Goal: Task Accomplishment & Management: Use online tool/utility

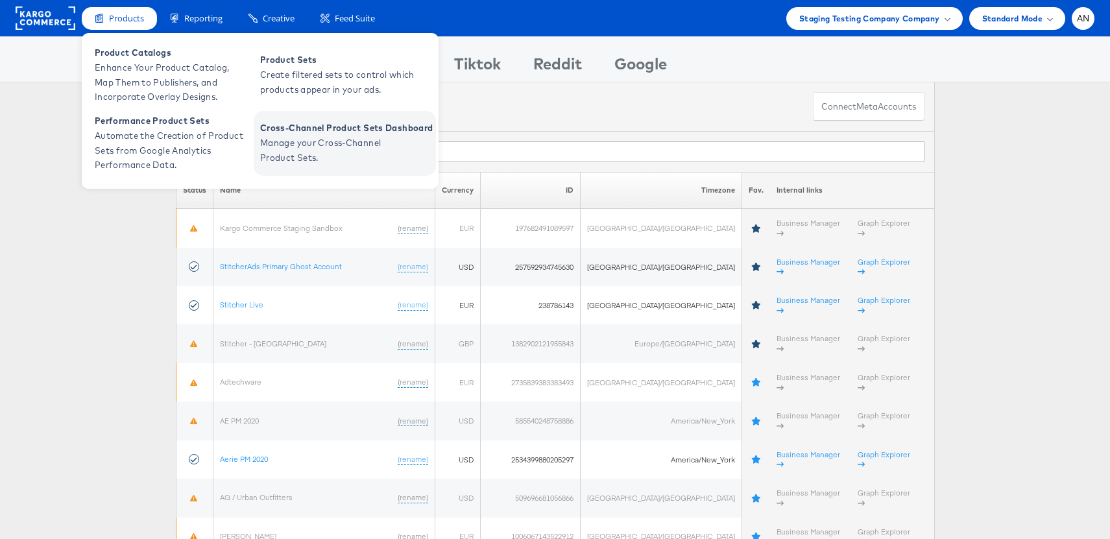
click at [355, 142] on span "Manage your Cross-Channel Product Sets." at bounding box center [338, 151] width 156 height 30
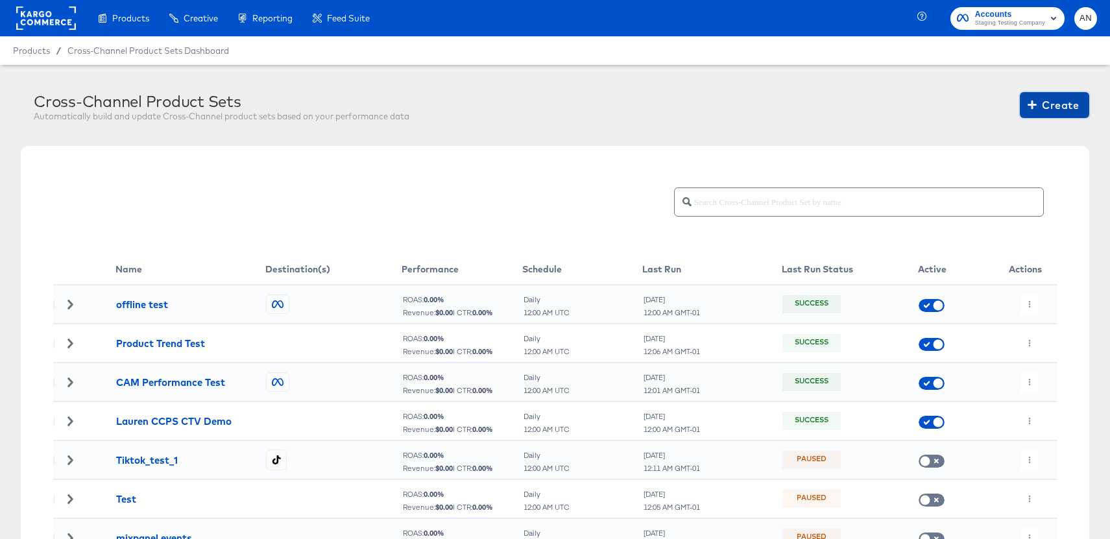
click at [1056, 108] on span "Create" at bounding box center [1054, 105] width 49 height 18
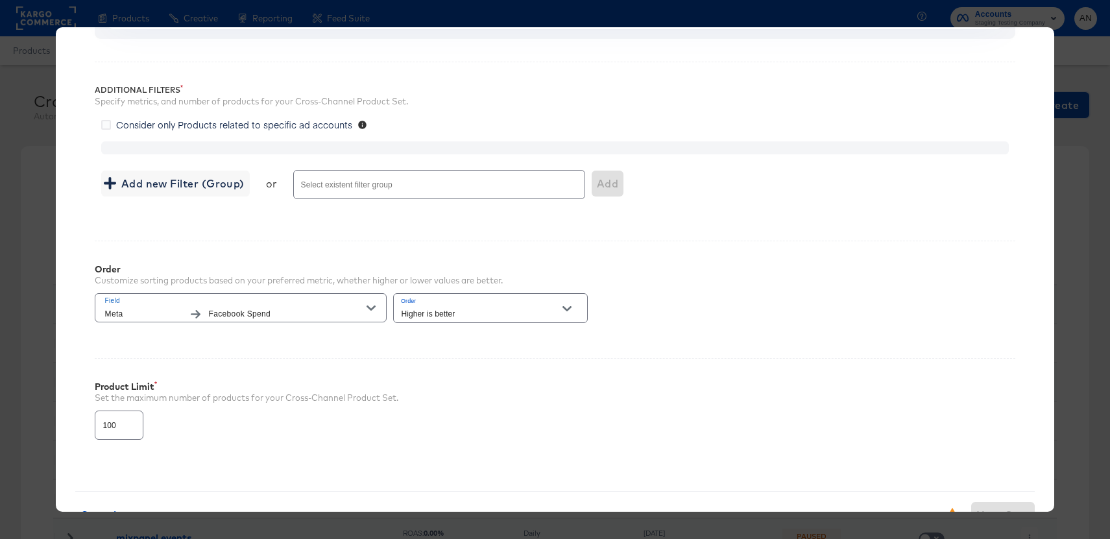
scroll to position [204, 0]
click at [318, 183] on input "Select existent filter group" at bounding box center [420, 187] width 243 height 15
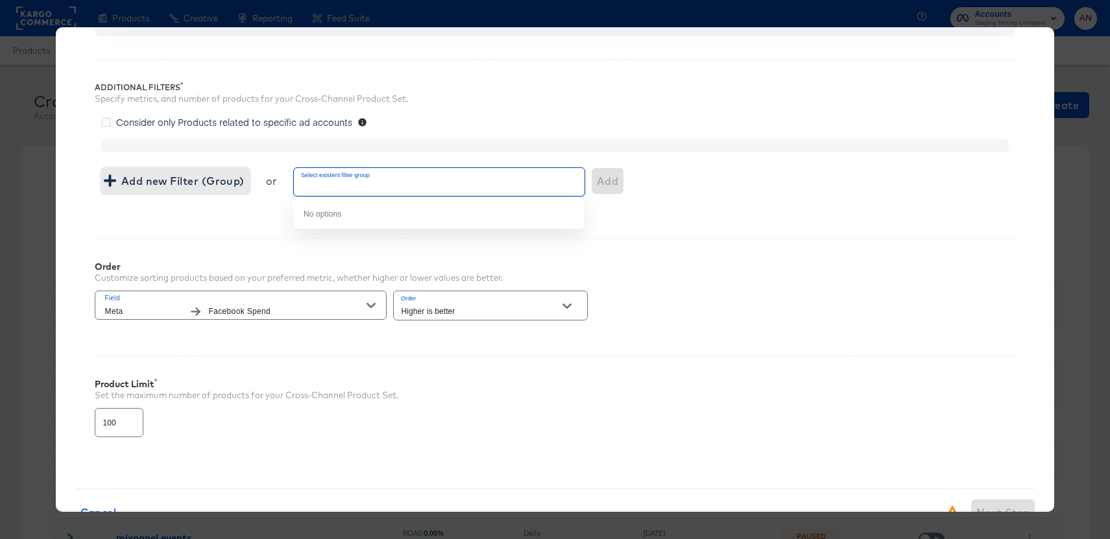
click at [144, 182] on span "Add new Filter (Group)" at bounding box center [175, 181] width 138 height 18
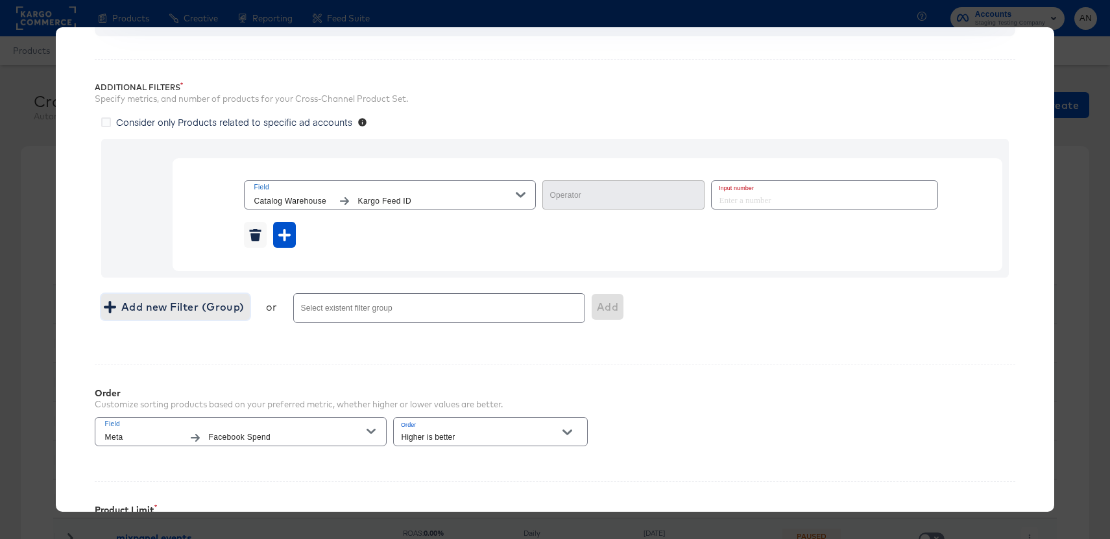
type input "Equal"
click at [108, 123] on icon at bounding box center [106, 122] width 10 height 10
click at [0, 0] on input "Consider only Products related to specific ad accounts" at bounding box center [0, 0] width 0 height 0
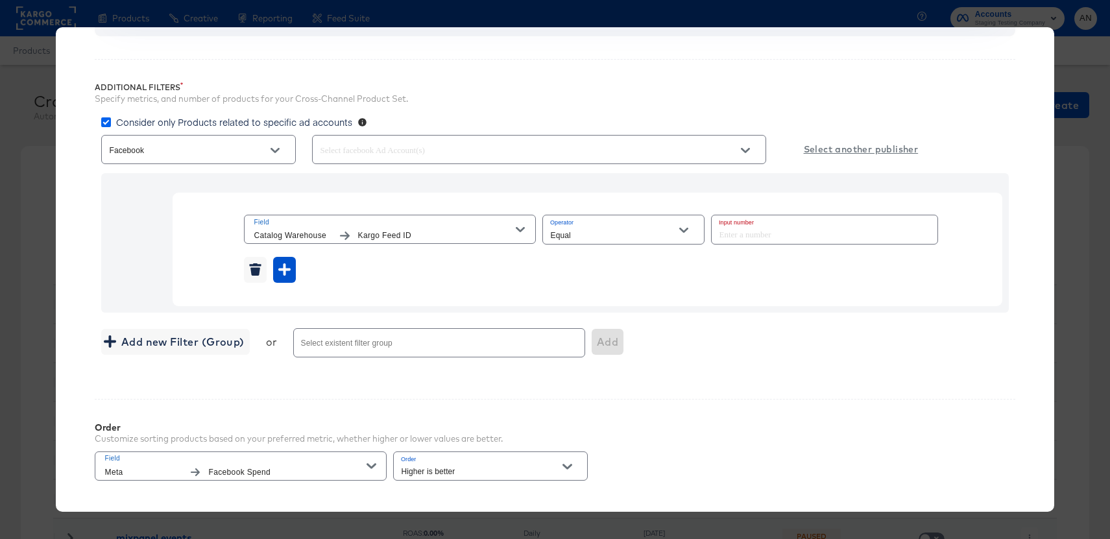
click at [108, 121] on icon at bounding box center [106, 122] width 10 height 10
click at [0, 0] on input "Consider only Products related to specific ad accounts" at bounding box center [0, 0] width 0 height 0
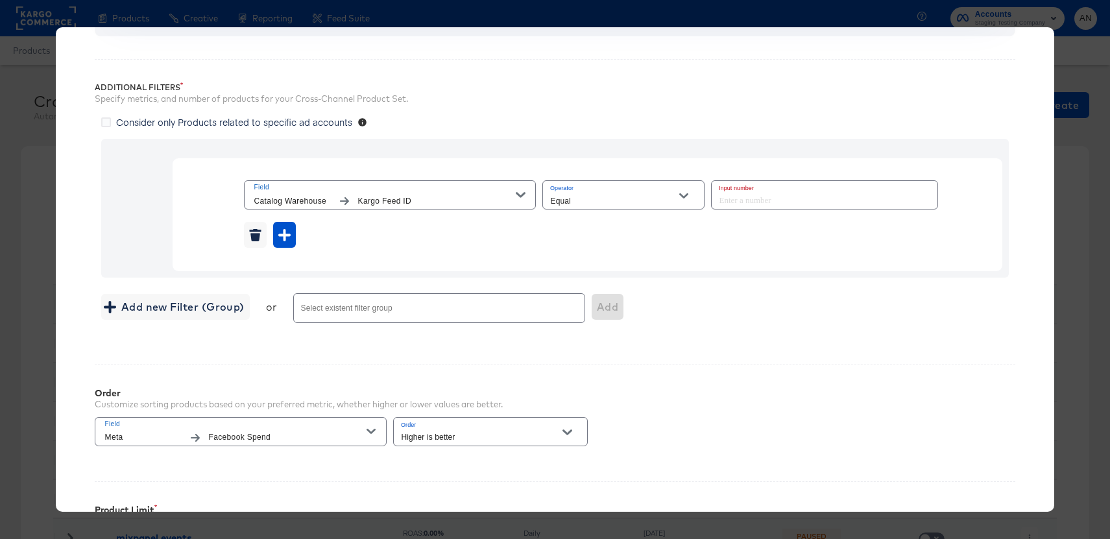
click at [392, 203] on span "Kargo Feed ID" at bounding box center [437, 202] width 158 height 14
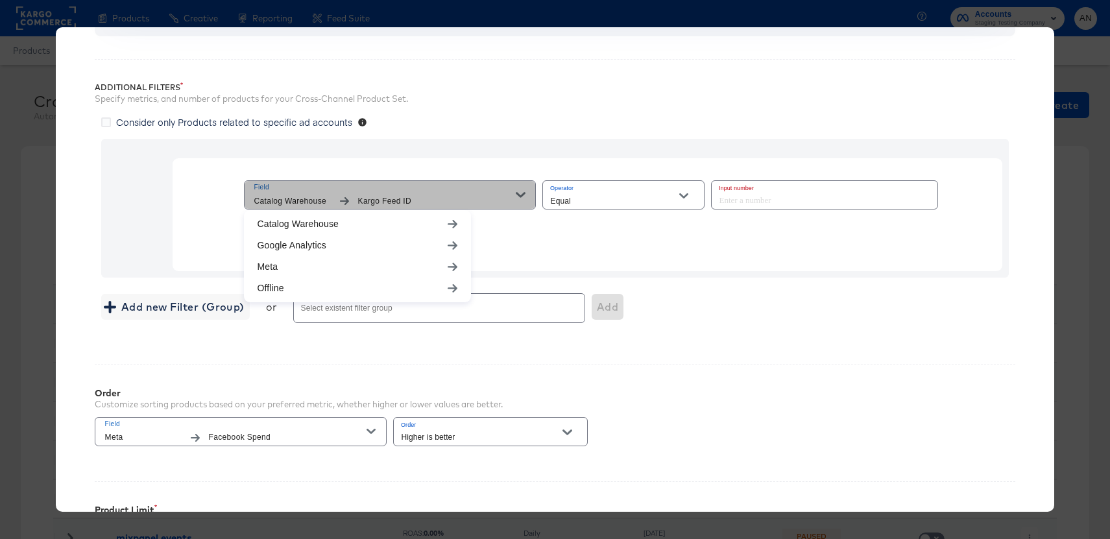
click at [311, 202] on span "Catalog Warehouse" at bounding box center [293, 202] width 78 height 14
click at [307, 199] on span "Catalog Warehouse" at bounding box center [293, 202] width 78 height 14
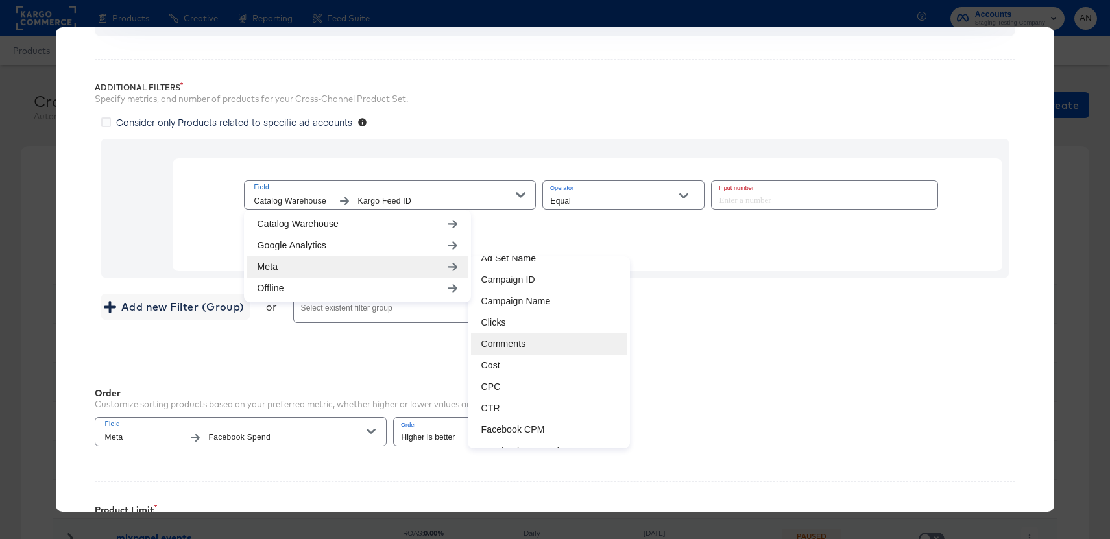
scroll to position [119, 0]
click at [505, 318] on li "Clicks" at bounding box center [549, 321] width 156 height 21
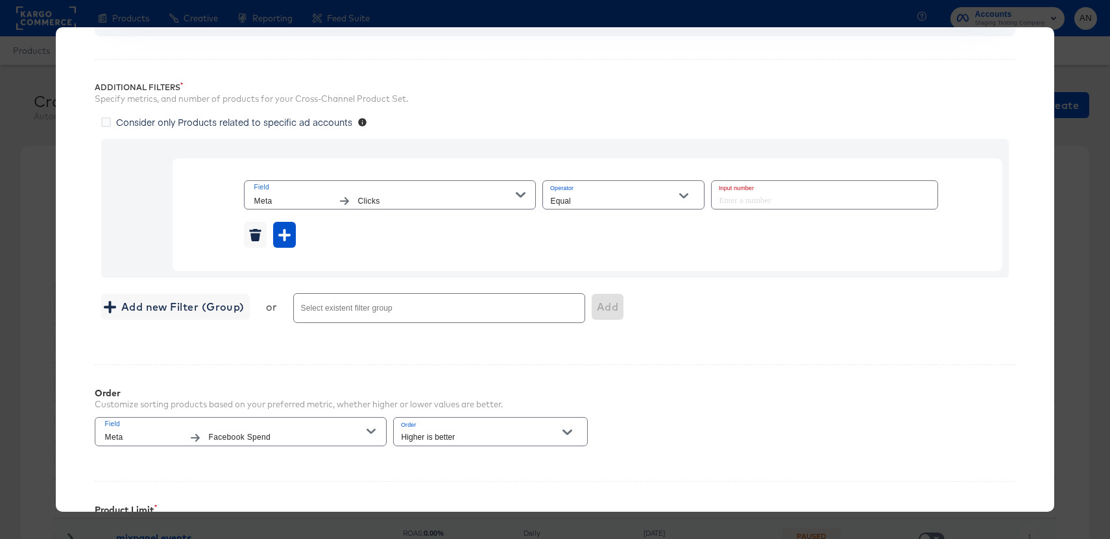
click at [454, 191] on span "Field" at bounding box center [385, 188] width 262 height 12
click at [609, 198] on input "Equal" at bounding box center [613, 200] width 130 height 15
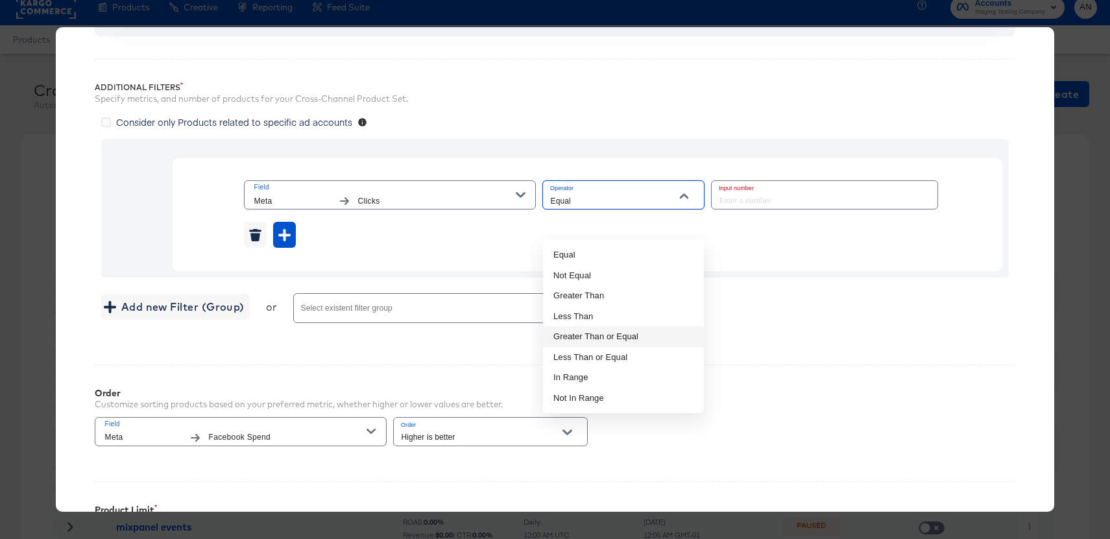
scroll to position [0, 0]
